Goal: Information Seeking & Learning: Learn about a topic

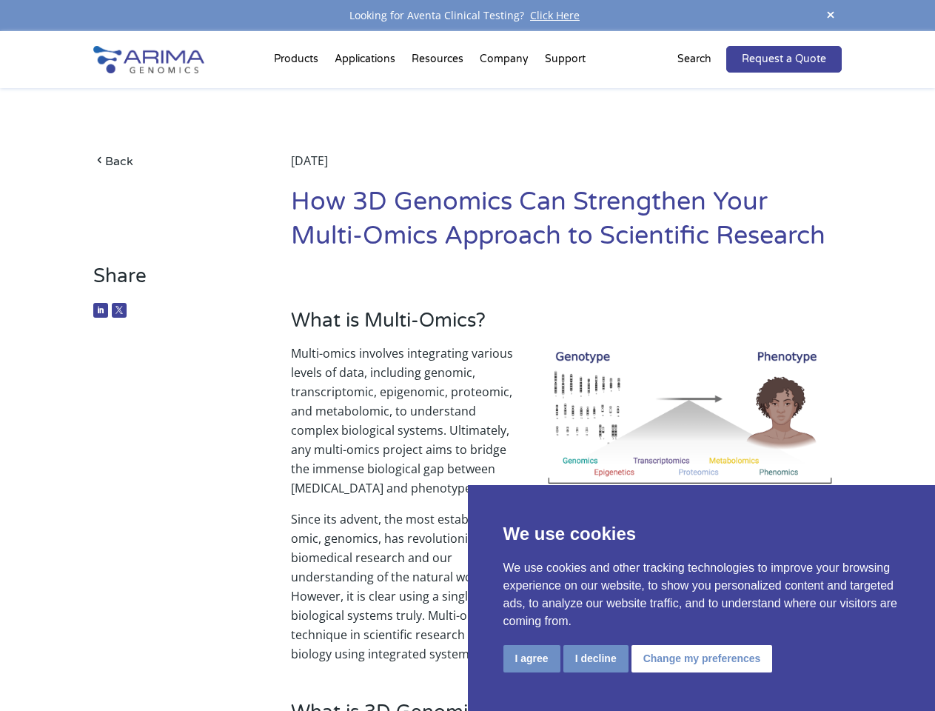
click at [467, 355] on p "Multi-omics involves integrating various levels of data, including genomic, tra…" at bounding box center [566, 427] width 551 height 166
click at [532, 658] on button "I agree" at bounding box center [531, 658] width 57 height 27
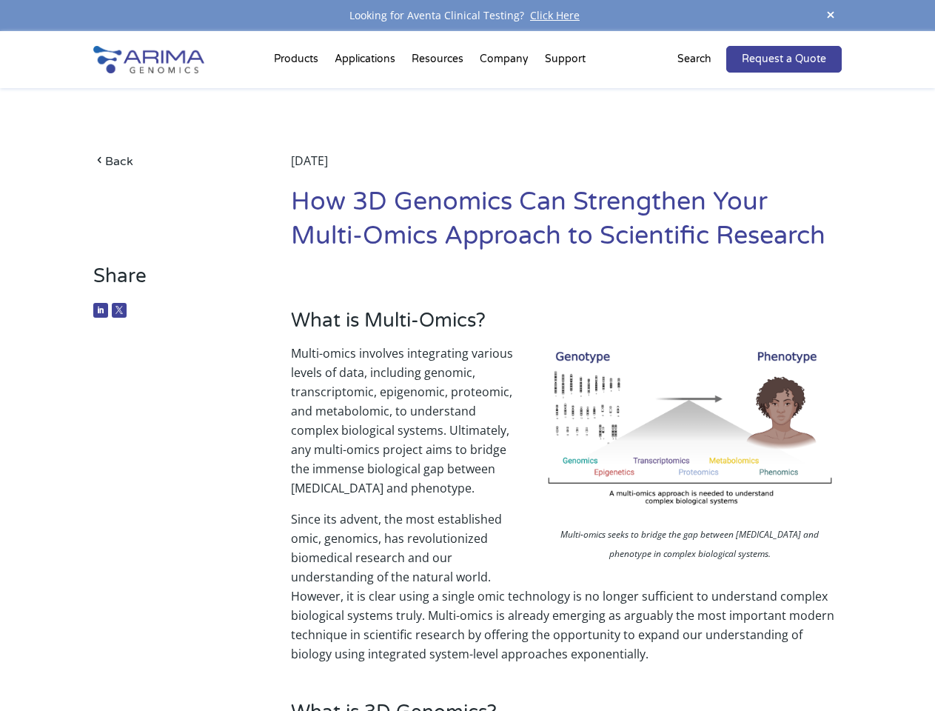
click at [595, 658] on p "Since its advent, the most established omic, genomics, has revolutionized biome…" at bounding box center [566, 586] width 551 height 154
click at [700, 658] on p "Since its advent, the most established omic, genomics, has revolutionized biome…" at bounding box center [566, 586] width 551 height 154
click at [831, 16] on span at bounding box center [831, 16] width 22 height 20
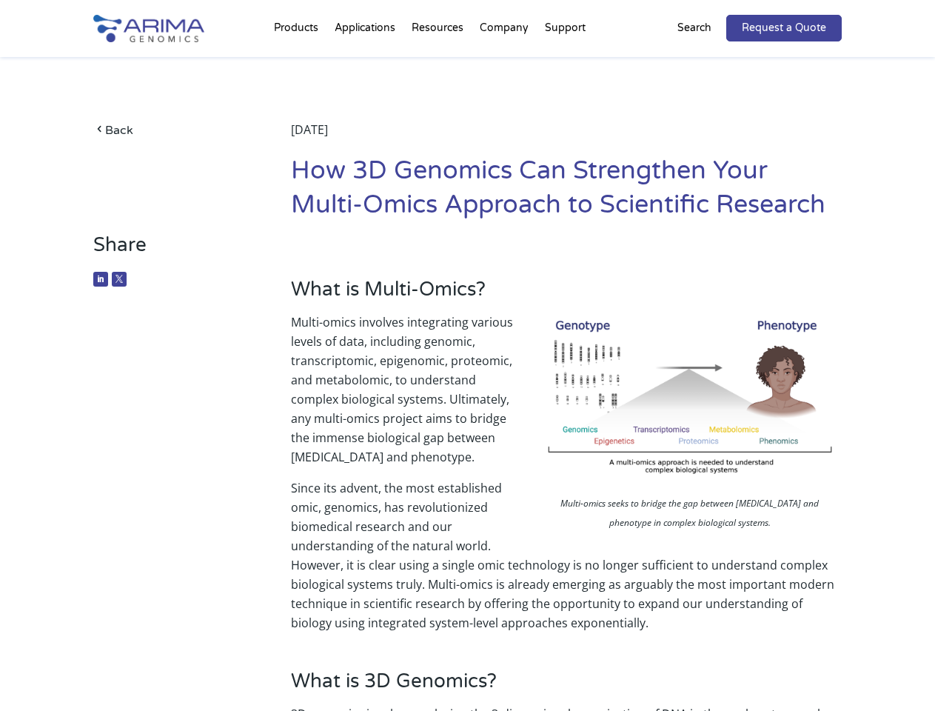
click at [467, 371] on p "Multi-omics involves integrating various levels of data, including genomic, tra…" at bounding box center [566, 395] width 551 height 166
click at [298, 62] on div "Back [DATE] How 3D Genomics Can Strengthen Your Multi-Omics Approach to Scienti…" at bounding box center [467, 145] width 748 height 176
click at [439, 62] on div "Back [DATE] How 3D Genomics Can Strengthen Your Multi-Omics Approach to Scienti…" at bounding box center [467, 145] width 748 height 176
click at [505, 62] on div "Back [DATE] How 3D Genomics Can Strengthen Your Multi-Omics Approach to Scienti…" at bounding box center [467, 145] width 748 height 176
click at [565, 62] on div "Back [DATE] How 3D Genomics Can Strengthen Your Multi-Omics Approach to Scienti…" at bounding box center [467, 145] width 748 height 176
